Goal: Find contact information: Find contact information

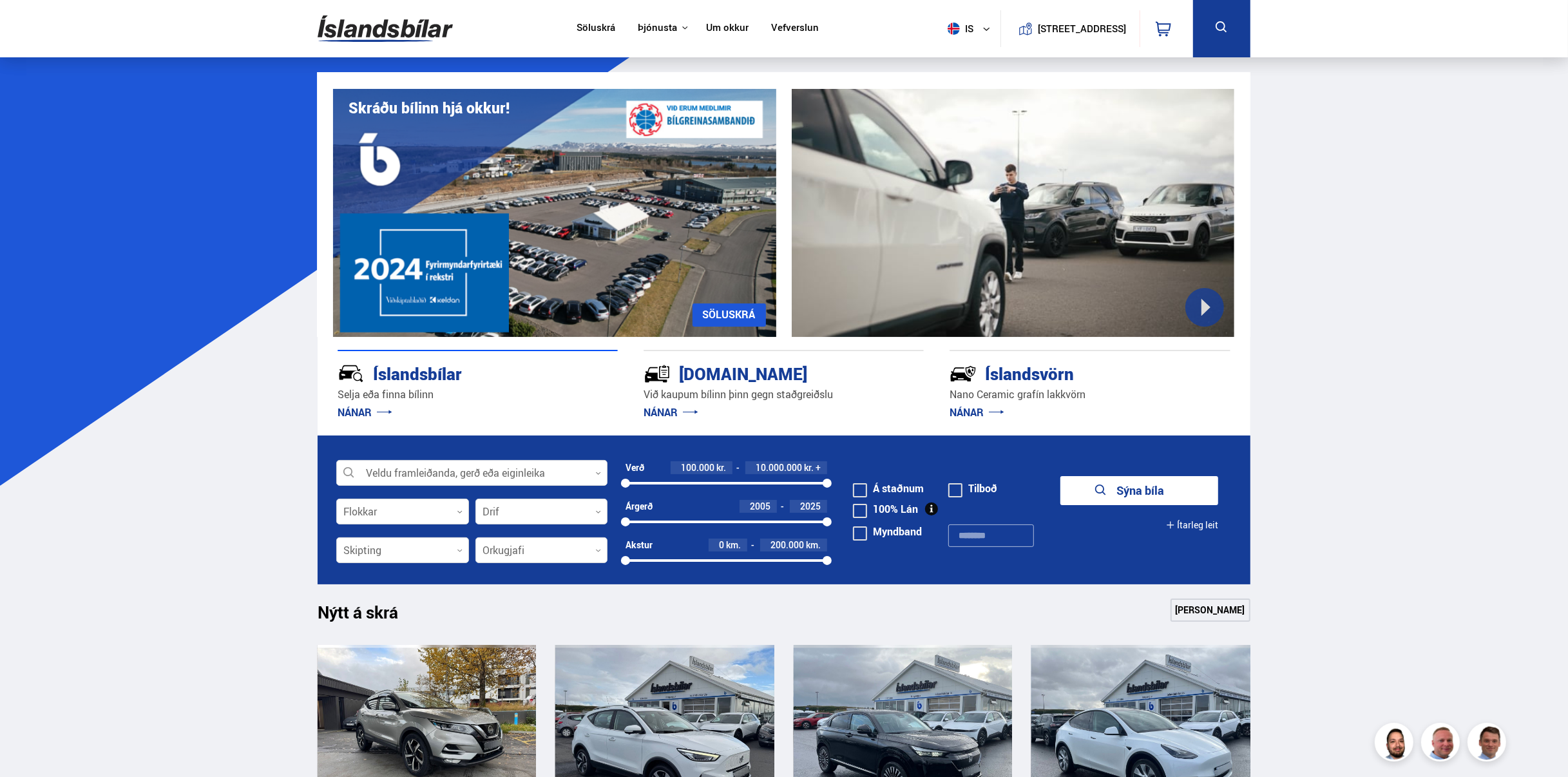
click at [729, 30] on link "Um okkur" at bounding box center [727, 28] width 42 height 14
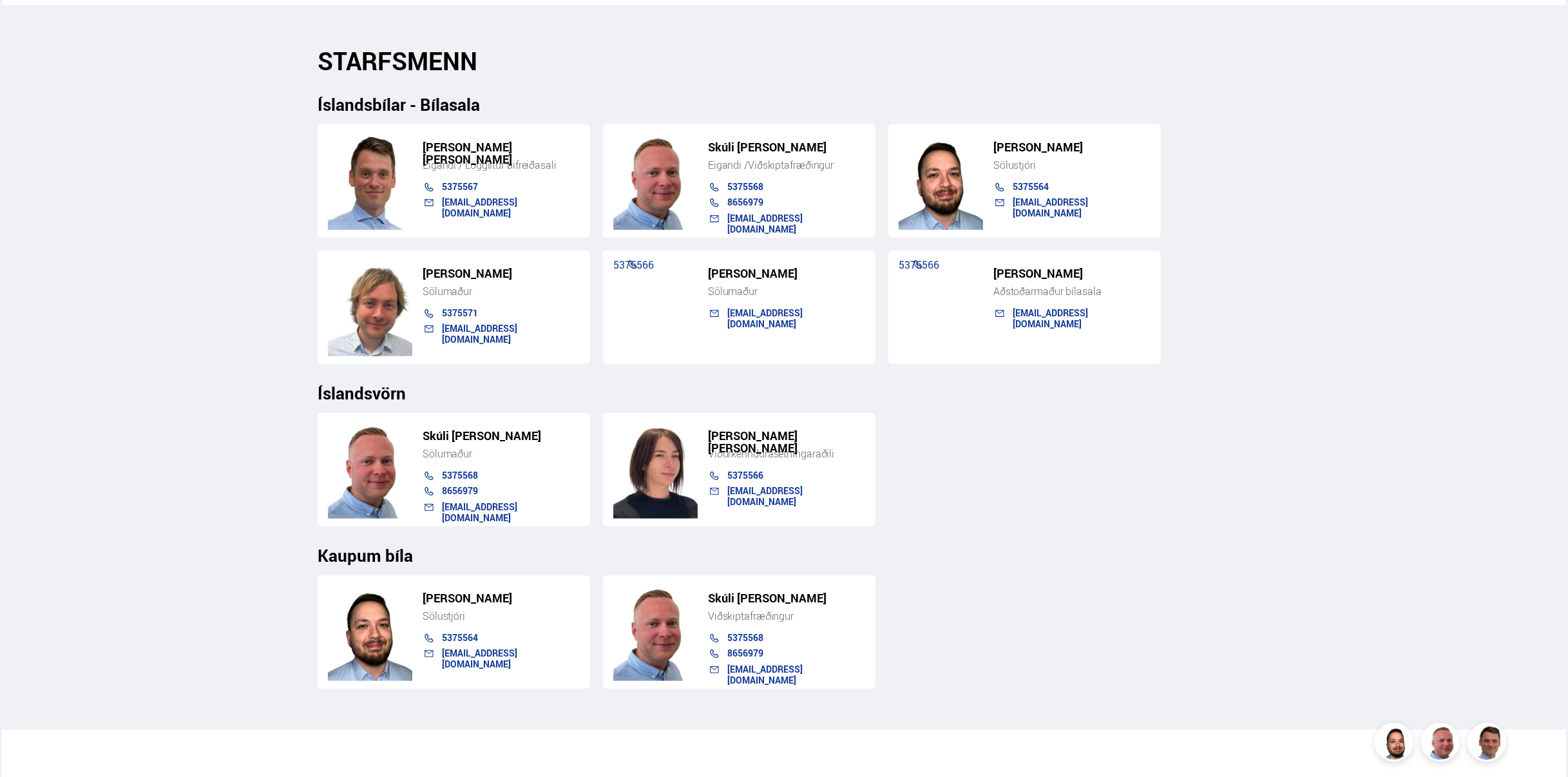
scroll to position [1289, 0]
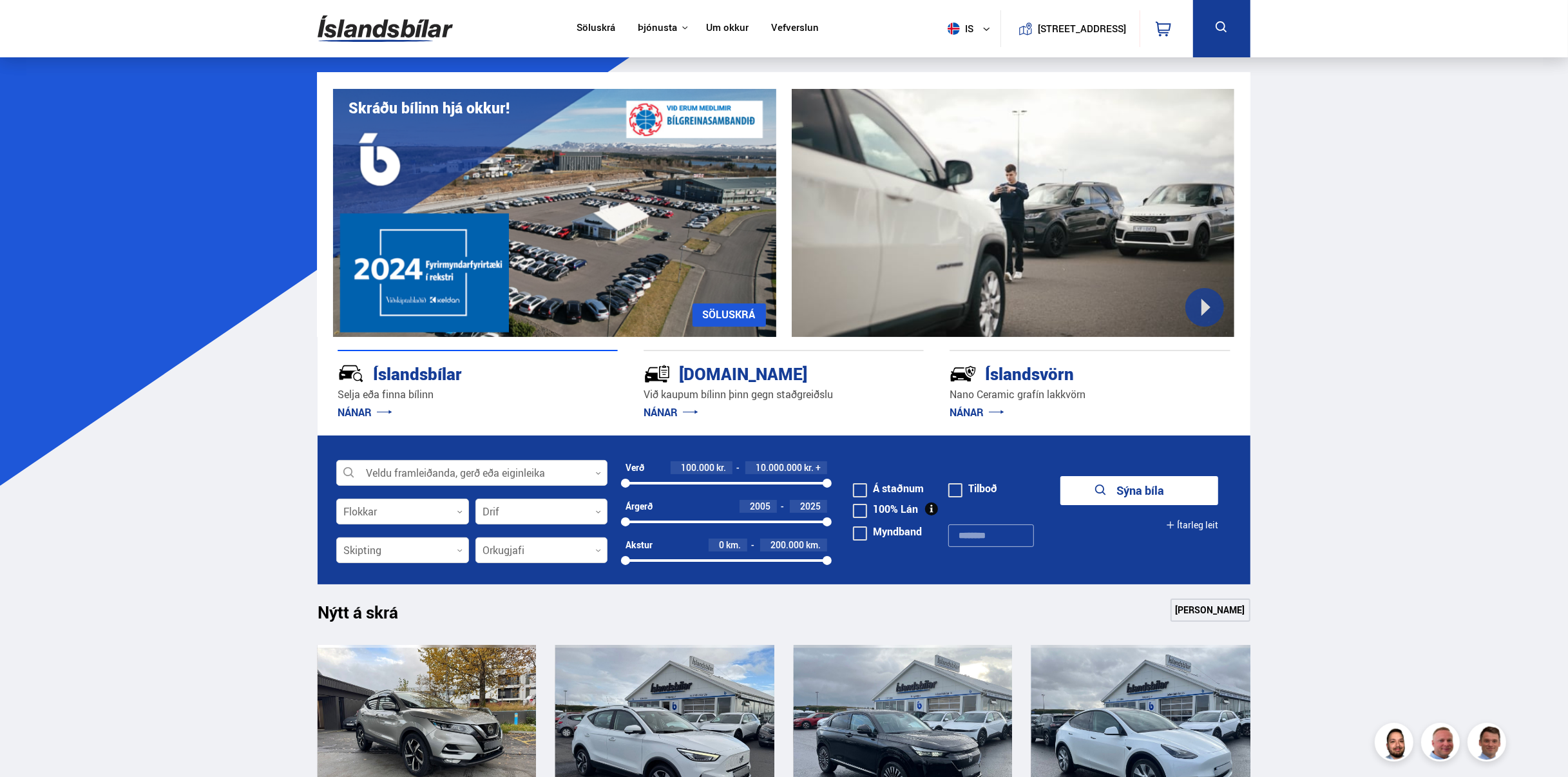
click at [715, 28] on link "Um okkur" at bounding box center [727, 28] width 42 height 14
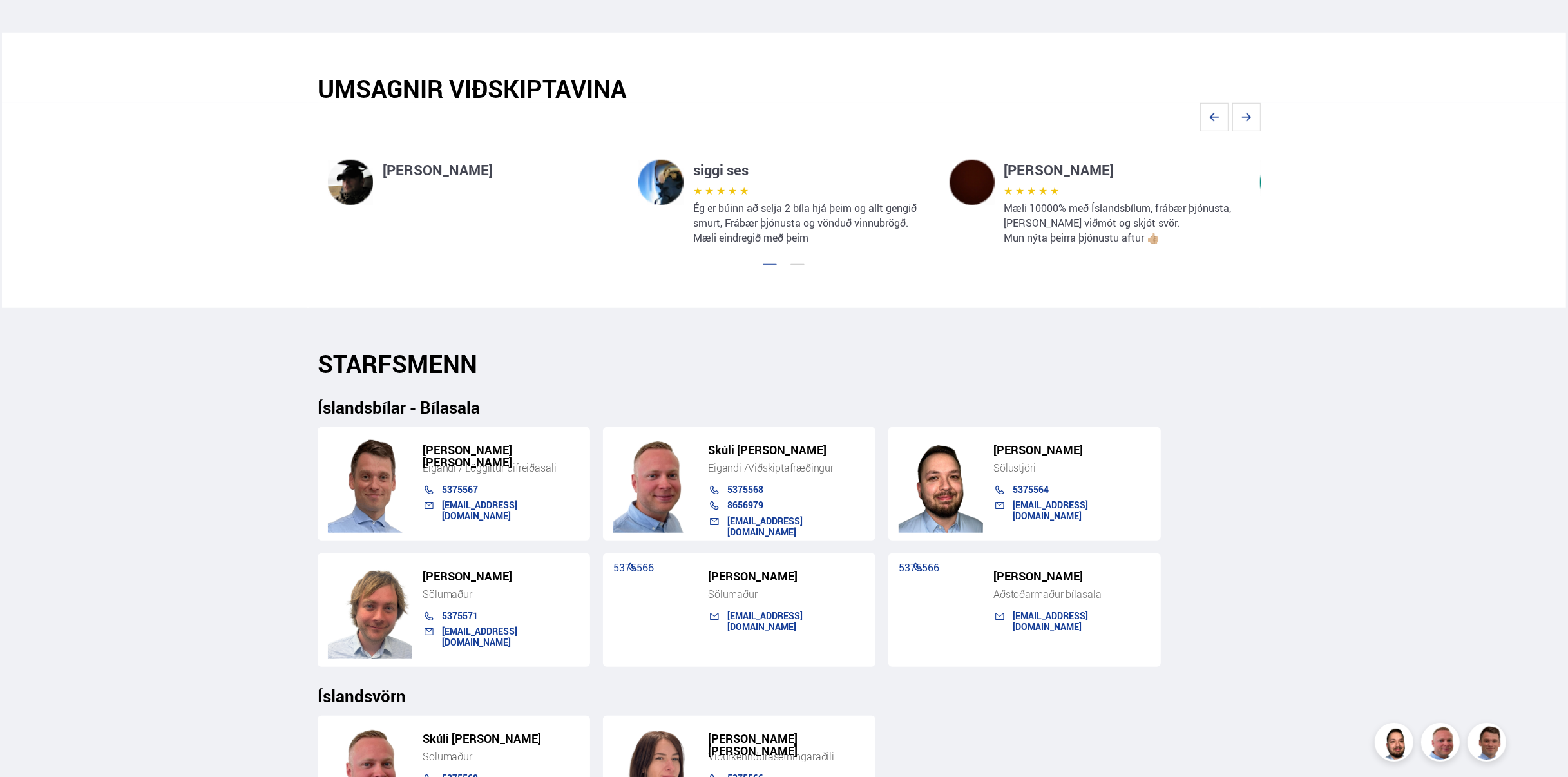
scroll to position [1096, 0]
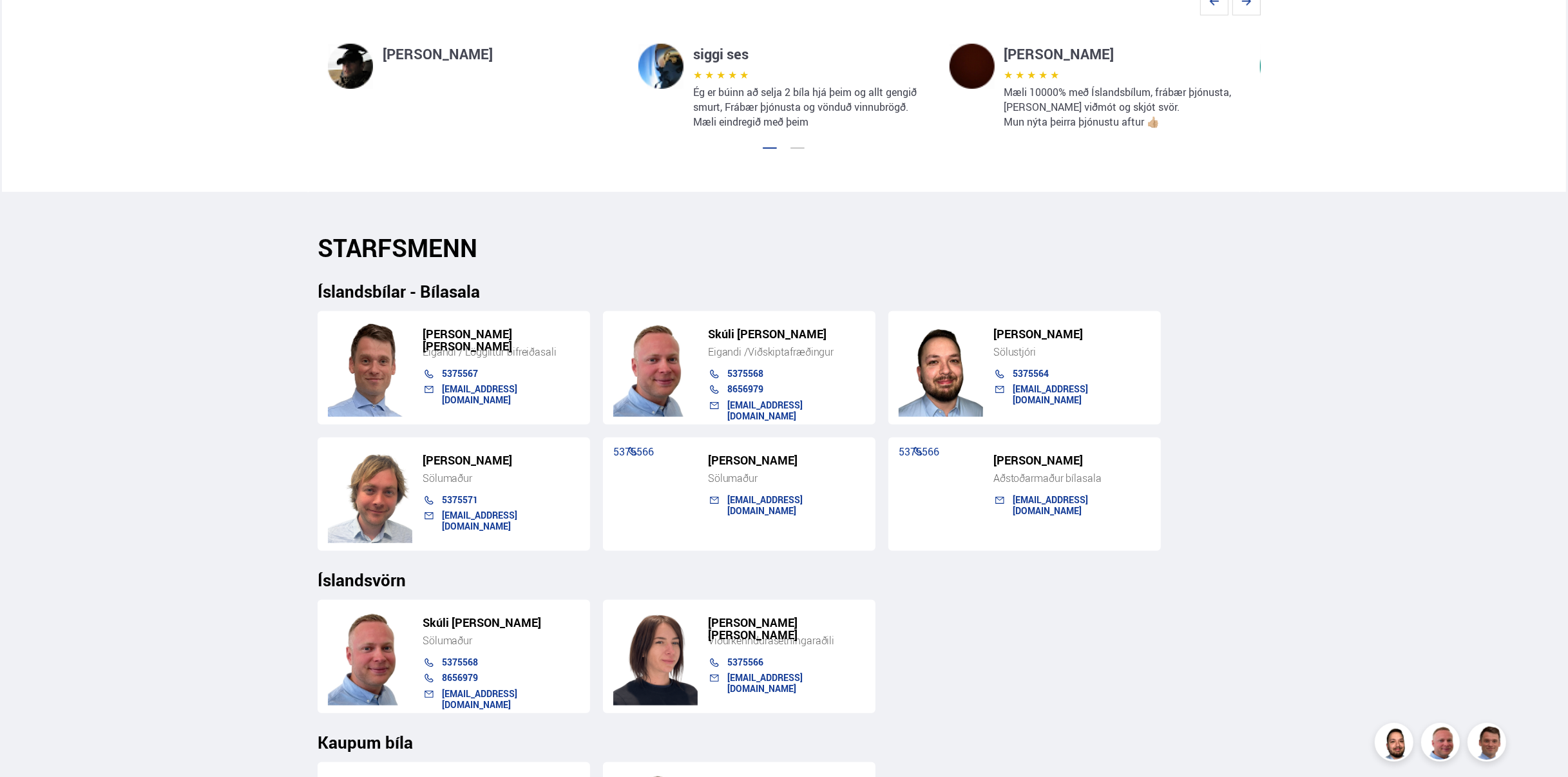
drag, startPoint x: 994, startPoint y: 458, endPoint x: 1083, endPoint y: 458, distance: 89.0
click at [1083, 458] on h5 "[PERSON_NAME]" at bounding box center [1071, 461] width 157 height 12
copy h5 "[PERSON_NAME]"
